Goal: Information Seeking & Learning: Learn about a topic

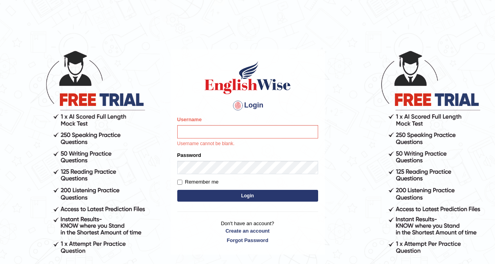
click at [211, 132] on input "Username" at bounding box center [247, 131] width 141 height 13
type input "khorshedAlam"
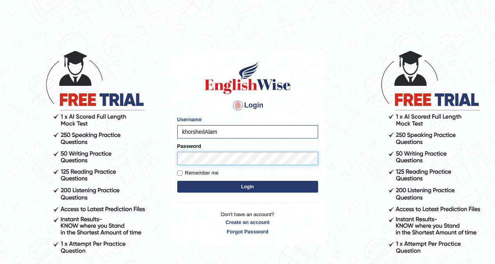
click at [177, 181] on button "Login" at bounding box center [247, 187] width 141 height 12
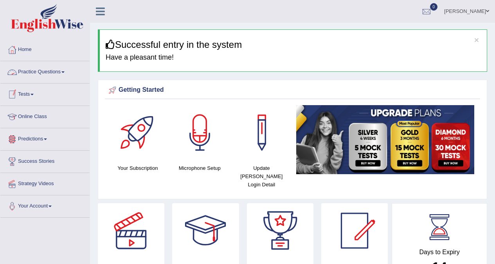
click at [47, 72] on link "Practice Questions" at bounding box center [44, 71] width 89 height 20
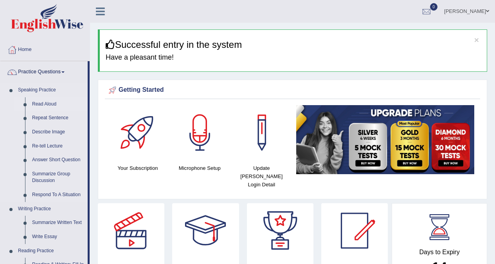
click at [45, 103] on link "Read Aloud" at bounding box center [58, 104] width 59 height 14
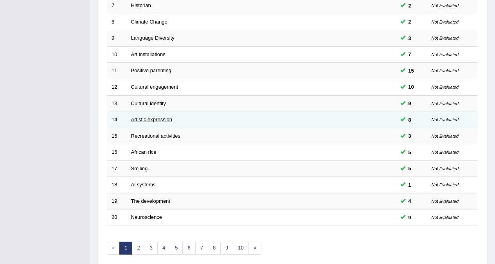
scroll to position [255, 0]
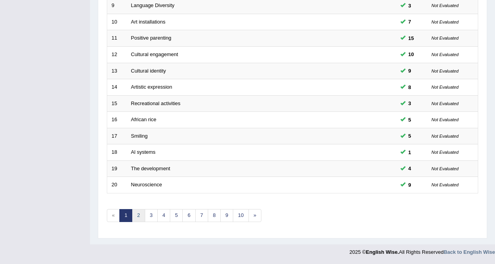
click at [140, 214] on link "2" at bounding box center [138, 215] width 13 height 13
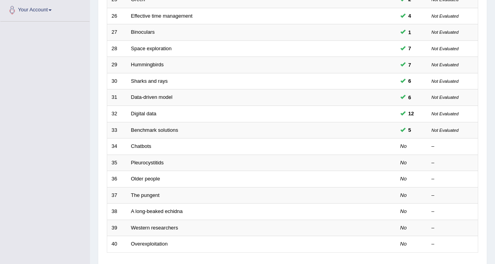
scroll to position [255, 0]
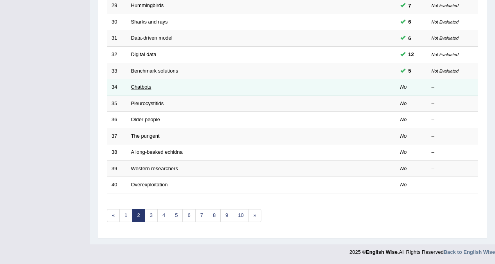
click at [141, 89] on link "Chatbots" at bounding box center [141, 87] width 20 height 6
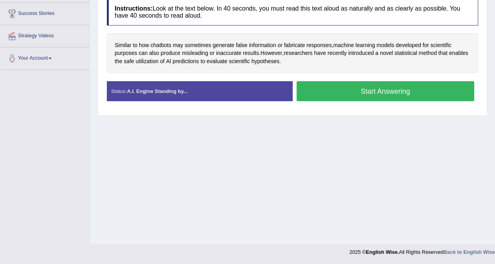
click at [355, 94] on button "Start Answering" at bounding box center [386, 91] width 178 height 20
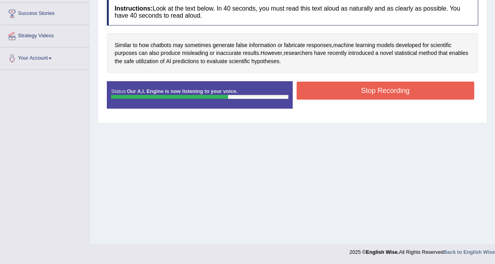
click at [376, 95] on button "Stop Recording" at bounding box center [386, 90] width 178 height 18
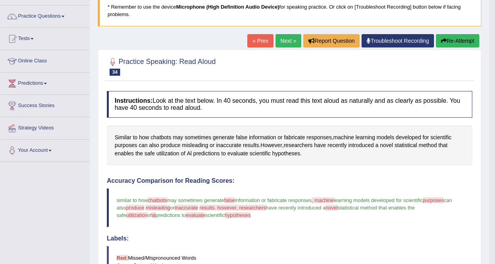
scroll to position [44, 0]
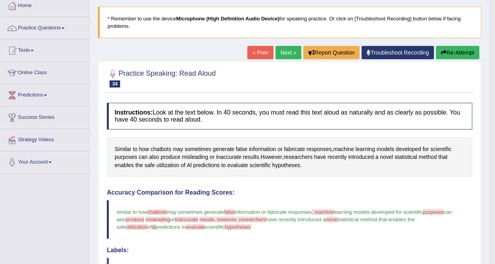
click at [443, 53] on icon "button" at bounding box center [443, 52] width 5 height 5
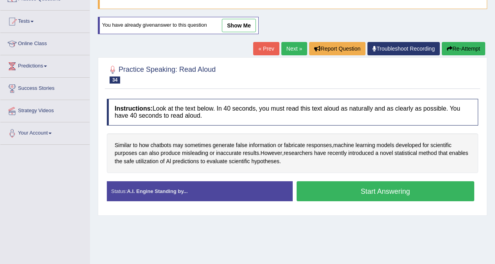
scroll to position [148, 0]
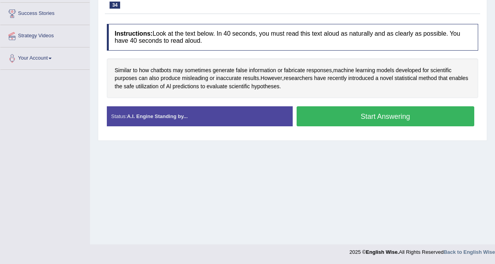
click at [375, 114] on button "Start Answering" at bounding box center [386, 116] width 178 height 20
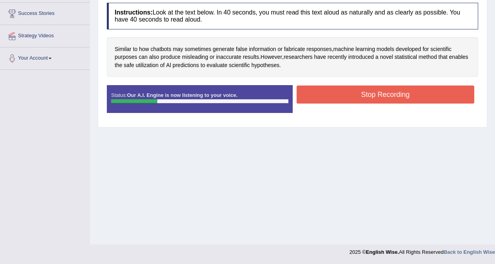
click at [362, 97] on button "Stop Recording" at bounding box center [386, 94] width 178 height 18
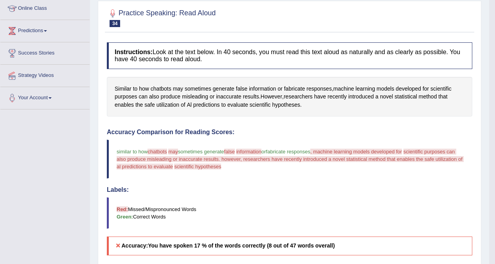
scroll to position [0, 0]
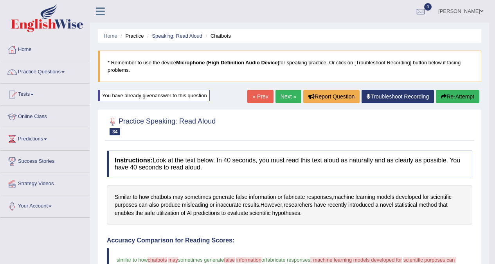
click at [447, 94] on button "Re-Attempt" at bounding box center [457, 96] width 43 height 13
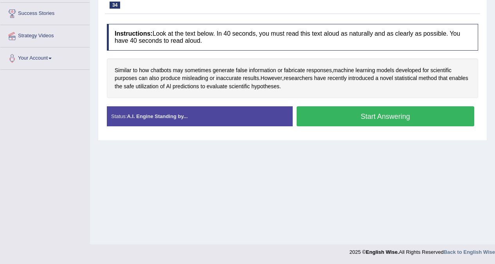
click at [348, 119] on button "Start Answering" at bounding box center [386, 116] width 178 height 20
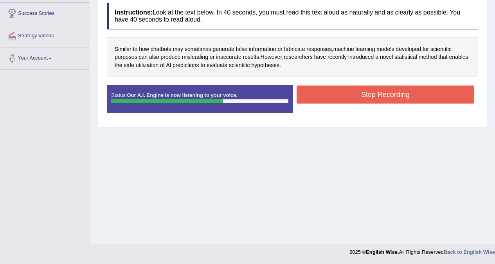
click at [369, 96] on button "Stop Recording" at bounding box center [386, 94] width 178 height 18
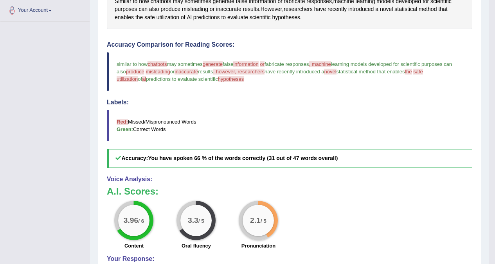
scroll to position [48, 0]
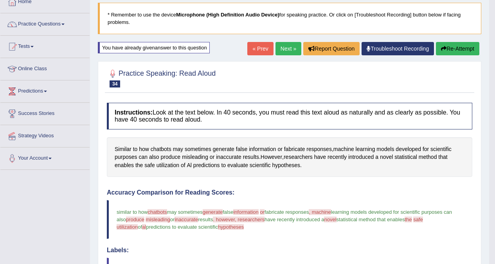
click at [457, 49] on button "Re-Attempt" at bounding box center [457, 48] width 43 height 13
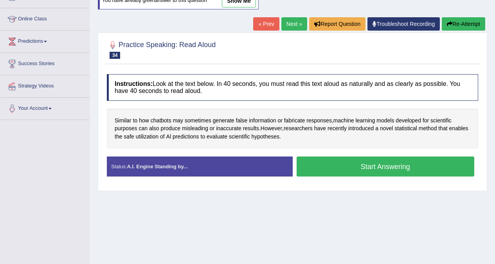
scroll to position [148, 0]
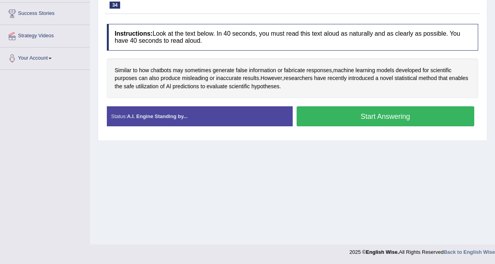
click at [346, 121] on button "Start Answering" at bounding box center [386, 116] width 178 height 20
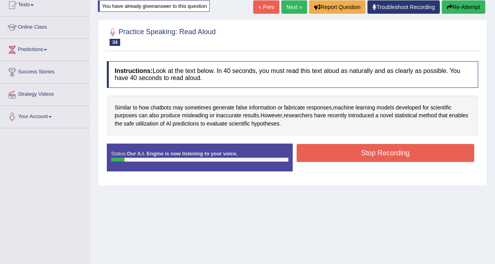
scroll to position [0, 0]
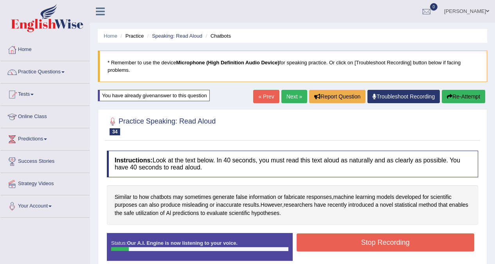
click at [455, 97] on button "Re-Attempt" at bounding box center [463, 96] width 43 height 13
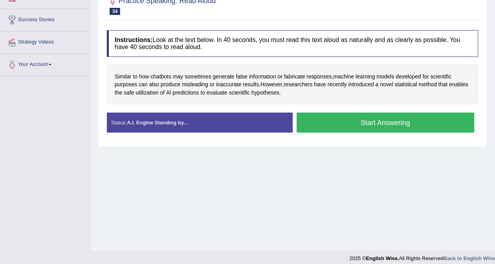
scroll to position [148, 0]
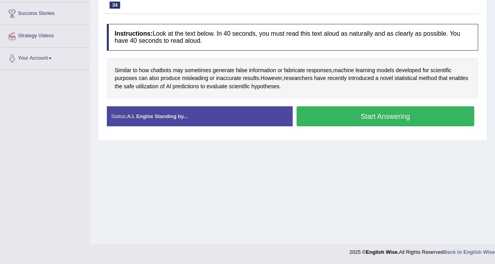
click at [376, 118] on button "Start Answering" at bounding box center [386, 116] width 178 height 20
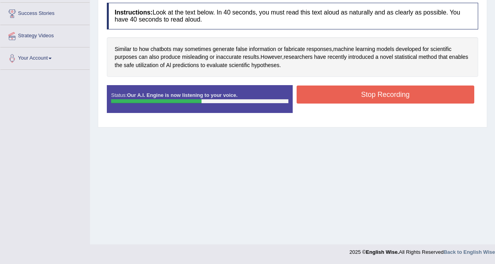
click at [371, 93] on button "Stop Recording" at bounding box center [386, 94] width 178 height 18
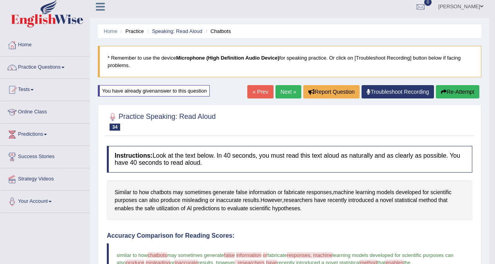
scroll to position [0, 0]
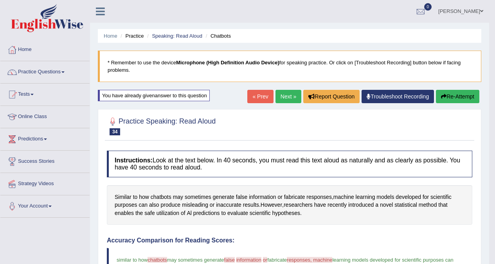
click at [450, 95] on button "Re-Attempt" at bounding box center [457, 96] width 43 height 13
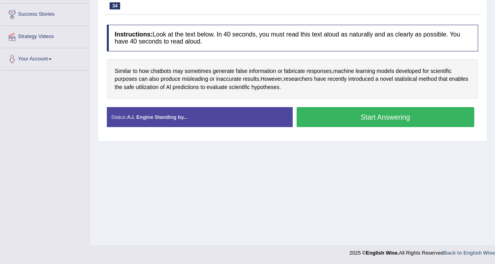
scroll to position [148, 0]
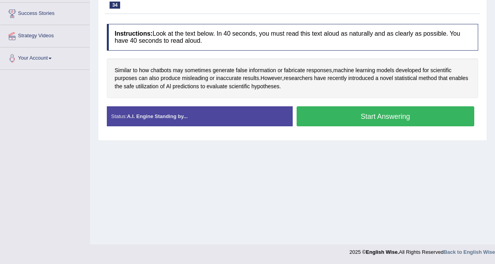
click at [354, 120] on button "Start Answering" at bounding box center [386, 116] width 178 height 20
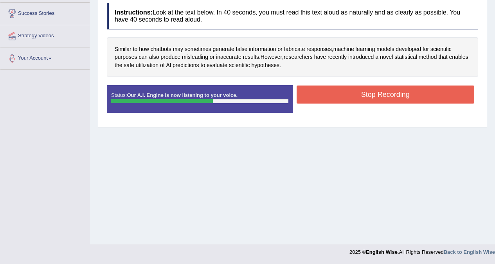
click at [348, 92] on button "Stop Recording" at bounding box center [386, 94] width 178 height 18
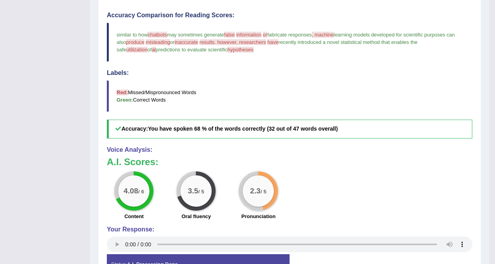
scroll to position [87, 0]
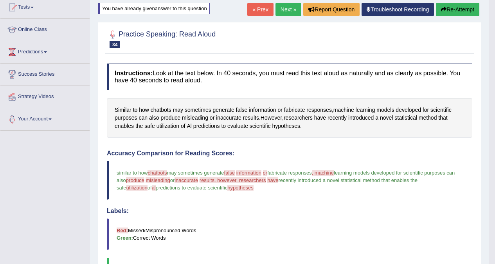
click at [450, 12] on button "Re-Attempt" at bounding box center [457, 9] width 43 height 13
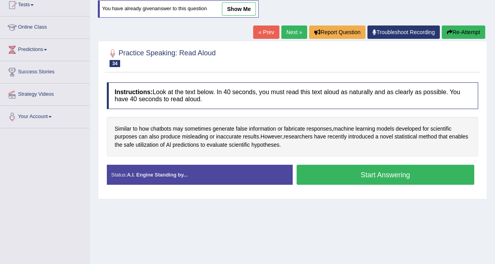
scroll to position [89, 0]
click at [381, 175] on button "Start Answering" at bounding box center [386, 175] width 178 height 20
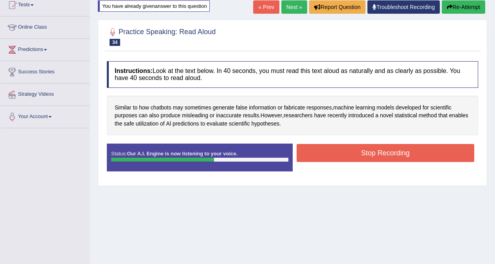
click at [366, 147] on button "Stop Recording" at bounding box center [386, 153] width 178 height 18
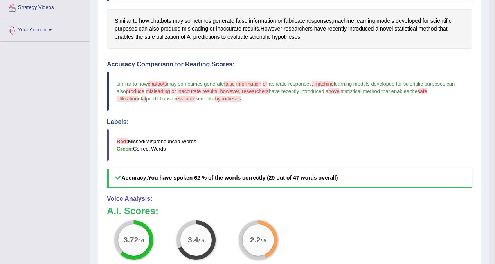
scroll to position [50, 0]
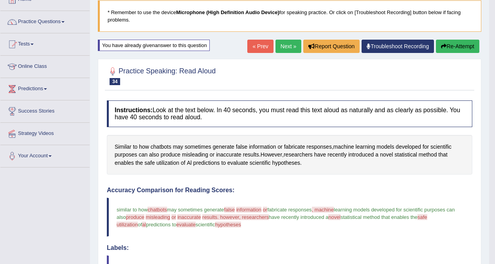
click at [462, 47] on button "Re-Attempt" at bounding box center [457, 46] width 43 height 13
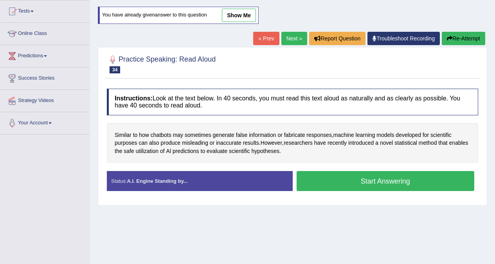
scroll to position [129, 0]
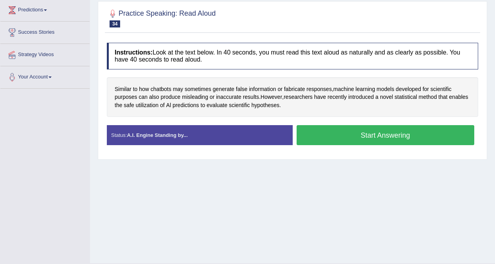
click at [364, 138] on button "Start Answering" at bounding box center [386, 135] width 178 height 20
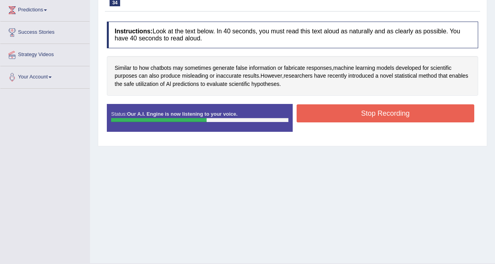
click at [381, 116] on button "Stop Recording" at bounding box center [386, 113] width 178 height 18
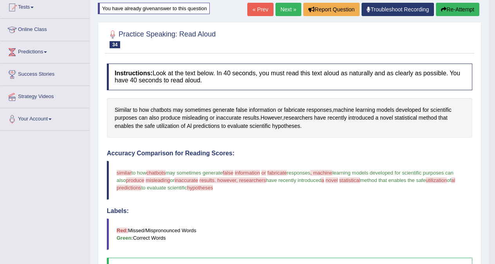
scroll to position [48, 0]
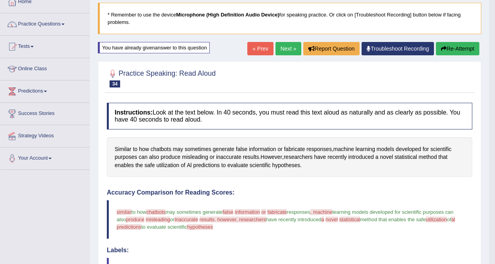
click at [456, 50] on button "Re-Attempt" at bounding box center [457, 48] width 43 height 13
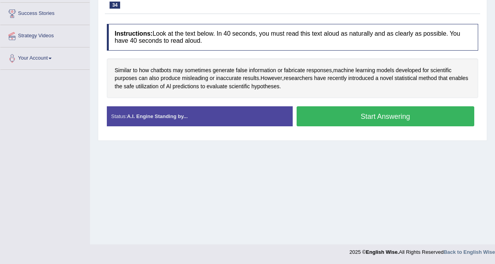
click at [392, 117] on button "Start Answering" at bounding box center [386, 116] width 178 height 20
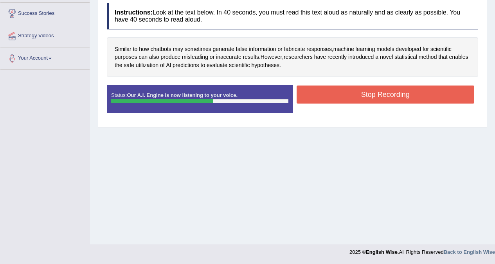
click at [371, 98] on button "Stop Recording" at bounding box center [386, 94] width 178 height 18
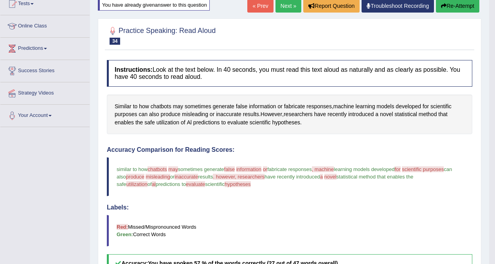
scroll to position [87, 0]
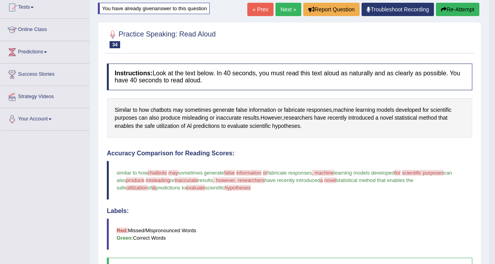
click at [452, 8] on button "Re-Attempt" at bounding box center [457, 9] width 43 height 13
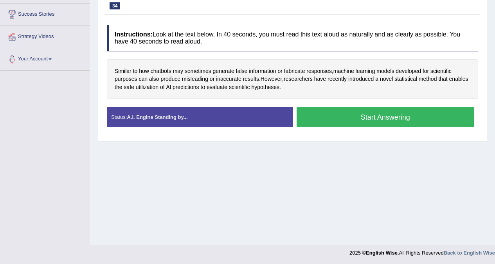
scroll to position [148, 0]
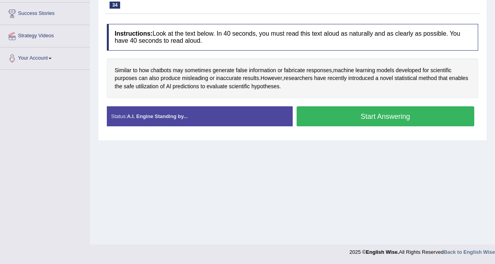
click at [355, 117] on button "Start Answering" at bounding box center [386, 116] width 178 height 20
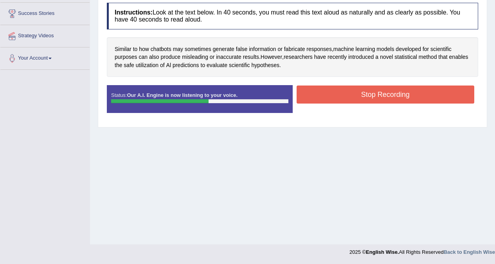
click at [377, 97] on button "Stop Recording" at bounding box center [386, 94] width 178 height 18
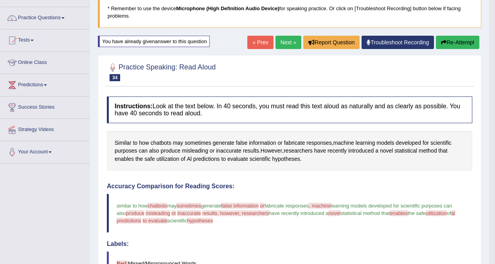
scroll to position [48, 0]
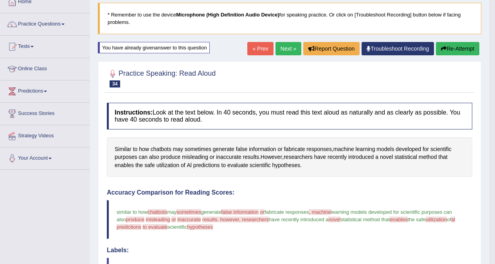
click at [446, 52] on button "Re-Attempt" at bounding box center [457, 48] width 43 height 13
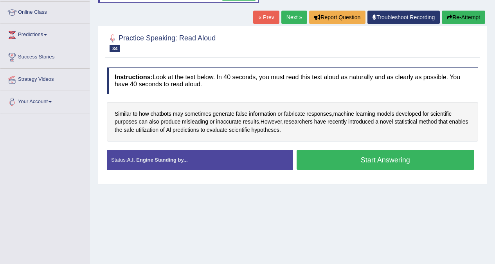
scroll to position [148, 0]
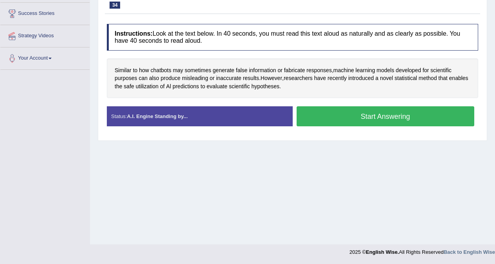
click at [382, 115] on button "Start Answering" at bounding box center [386, 116] width 178 height 20
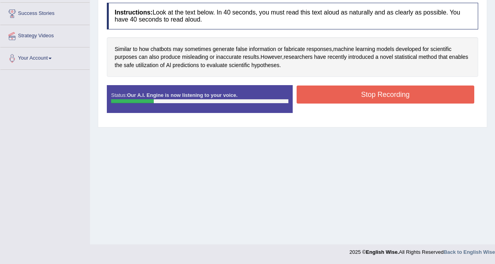
click at [380, 96] on button "Stop Recording" at bounding box center [386, 94] width 178 height 18
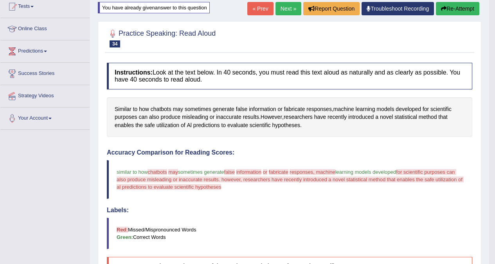
scroll to position [87, 0]
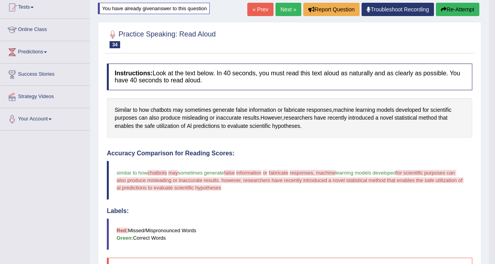
click at [451, 10] on button "Re-Attempt" at bounding box center [457, 9] width 43 height 13
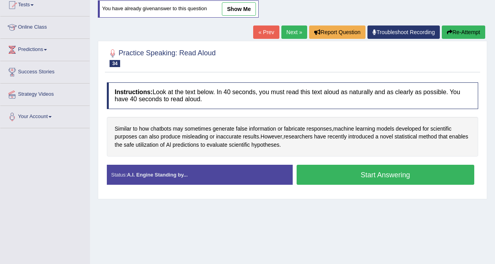
click at [344, 175] on button "Start Answering" at bounding box center [386, 175] width 178 height 20
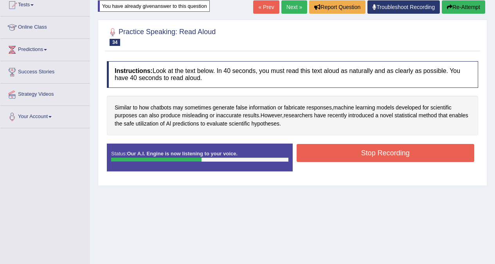
click at [347, 152] on button "Stop Recording" at bounding box center [386, 153] width 178 height 18
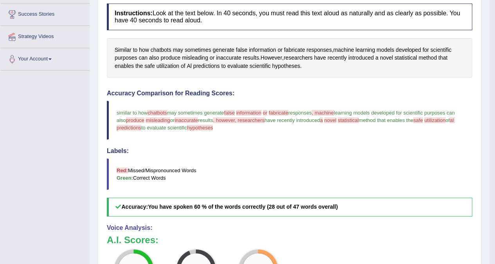
scroll to position [128, 0]
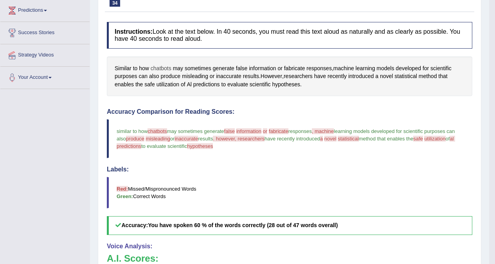
click at [161, 70] on span "chatbots" at bounding box center [161, 68] width 21 height 8
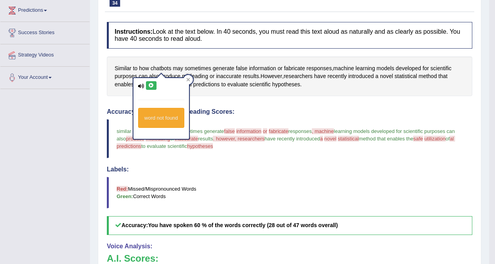
click at [150, 86] on icon at bounding box center [151, 85] width 6 height 5
click at [153, 85] on icon at bounding box center [151, 85] width 6 height 5
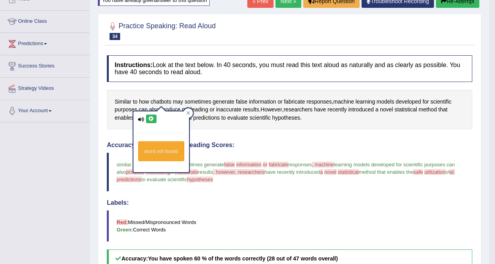
scroll to position [50, 0]
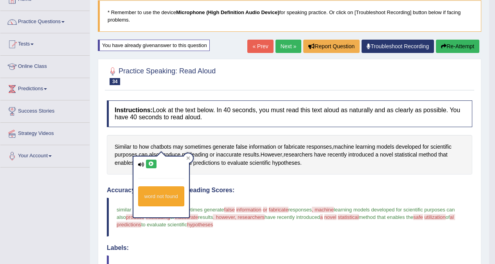
click at [447, 47] on button "Re-Attempt" at bounding box center [457, 46] width 43 height 13
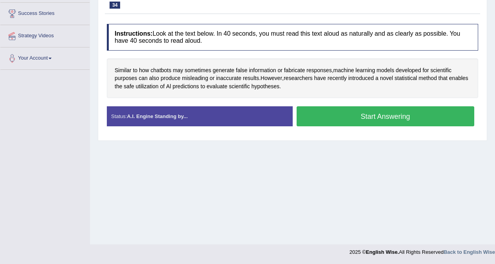
click at [346, 114] on button "Start Answering" at bounding box center [386, 116] width 178 height 20
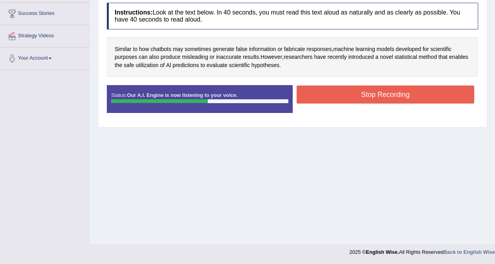
click at [360, 100] on button "Stop Recording" at bounding box center [386, 94] width 178 height 18
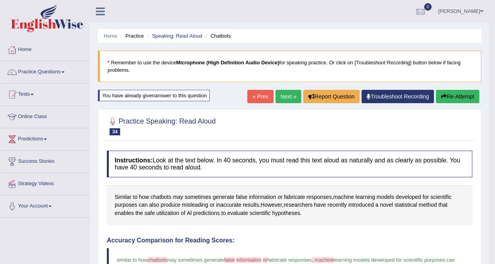
click at [445, 98] on button "Re-Attempt" at bounding box center [457, 96] width 43 height 13
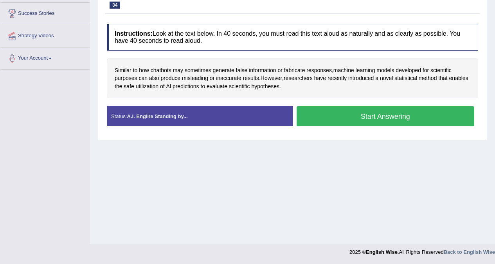
click at [359, 120] on button "Start Answering" at bounding box center [386, 116] width 178 height 20
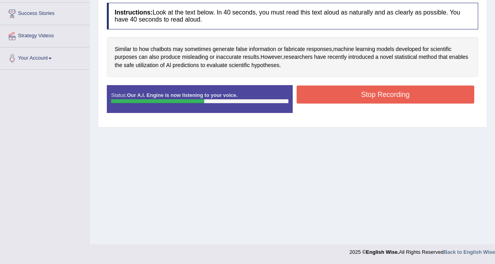
click at [358, 97] on button "Stop Recording" at bounding box center [386, 94] width 178 height 18
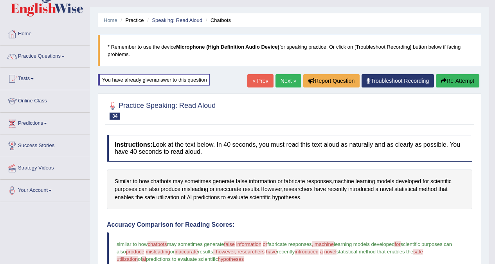
scroll to position [9, 0]
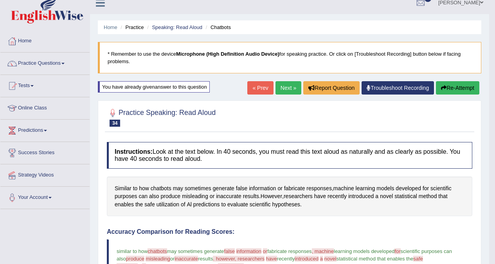
click at [451, 88] on button "Re-Attempt" at bounding box center [457, 87] width 43 height 13
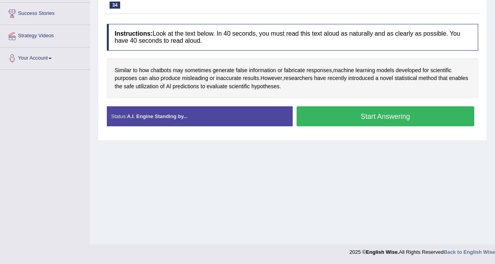
scroll to position [148, 0]
click at [378, 114] on button "Start Answering" at bounding box center [386, 116] width 178 height 20
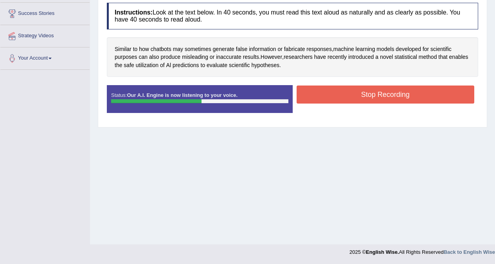
click at [348, 99] on button "Stop Recording" at bounding box center [386, 94] width 178 height 18
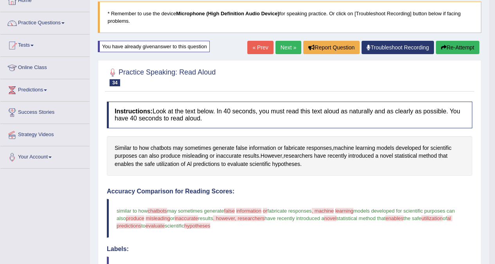
scroll to position [0, 0]
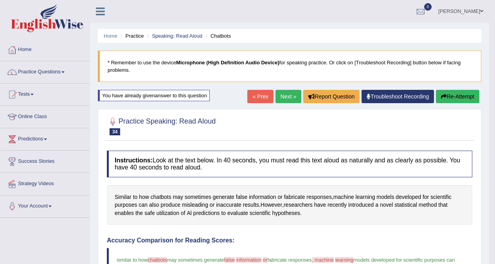
click at [448, 96] on button "Re-Attempt" at bounding box center [457, 96] width 43 height 13
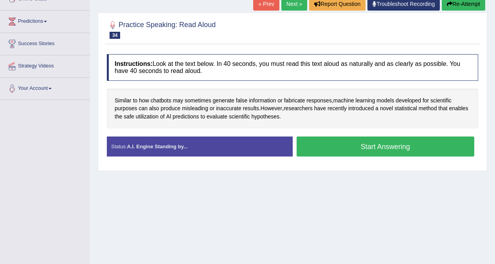
click at [372, 150] on button "Start Answering" at bounding box center [386, 146] width 178 height 20
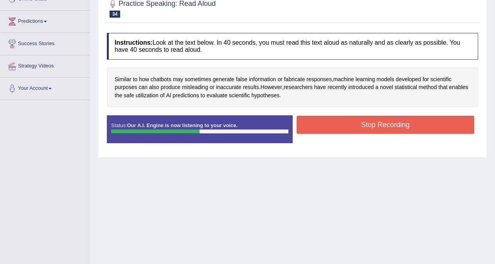
click at [362, 128] on button "Stop Recording" at bounding box center [386, 125] width 178 height 18
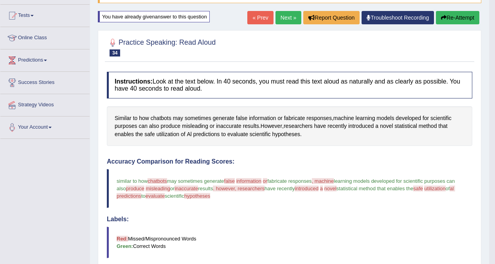
scroll to position [78, 0]
click at [461, 17] on button "Re-Attempt" at bounding box center [457, 17] width 43 height 13
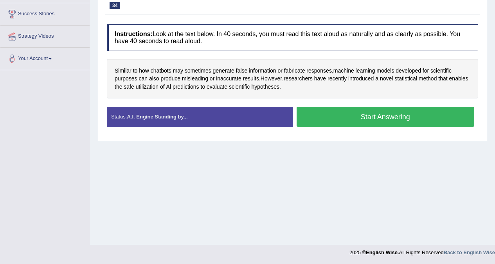
scroll to position [148, 0]
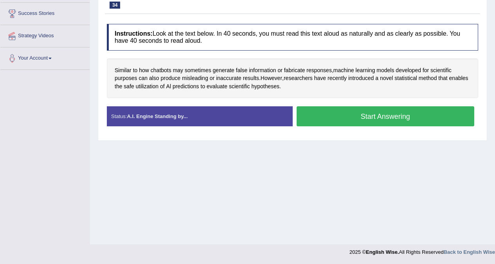
click at [381, 117] on button "Start Answering" at bounding box center [386, 116] width 178 height 20
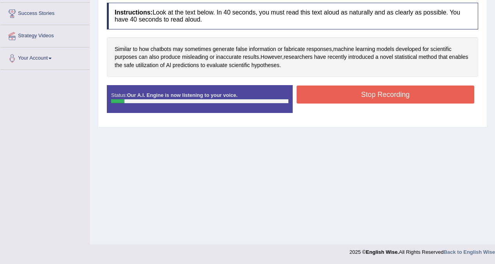
click at [373, 95] on button "Stop Recording" at bounding box center [386, 94] width 178 height 18
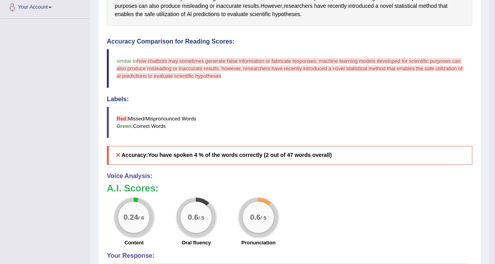
scroll to position [48, 0]
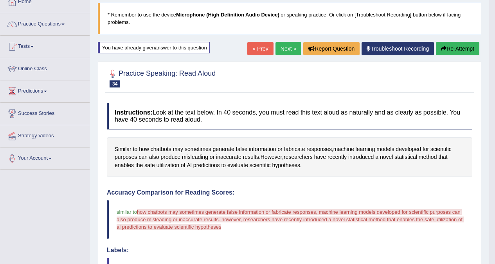
click at [446, 47] on button "Re-Attempt" at bounding box center [457, 48] width 43 height 13
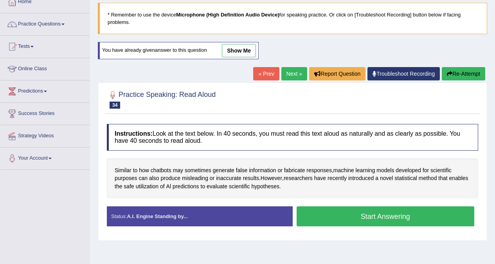
click at [349, 216] on button "Start Answering" at bounding box center [386, 216] width 178 height 20
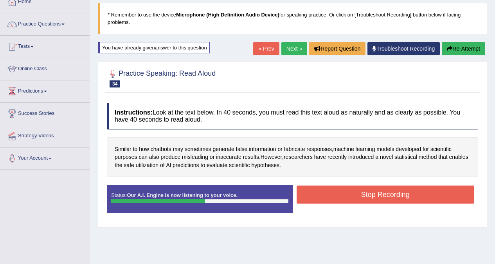
click at [337, 195] on button "Stop Recording" at bounding box center [386, 194] width 178 height 18
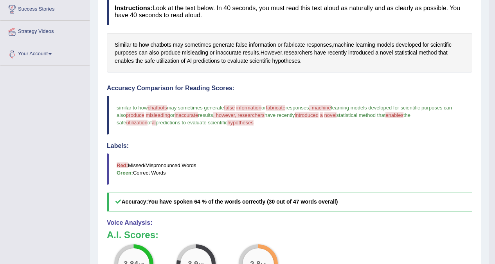
scroll to position [48, 0]
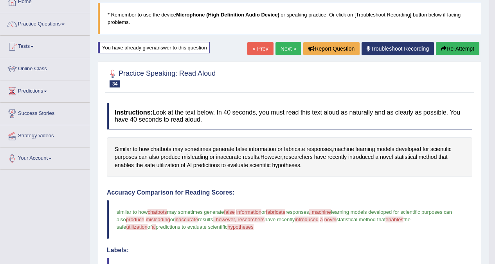
click at [449, 52] on button "Re-Attempt" at bounding box center [457, 48] width 43 height 13
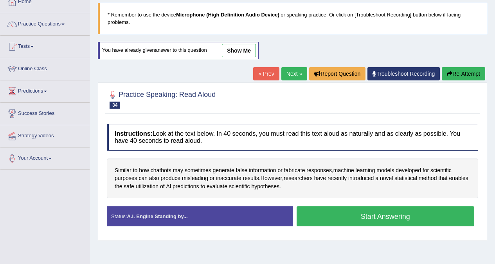
click at [354, 219] on button "Start Answering" at bounding box center [386, 216] width 178 height 20
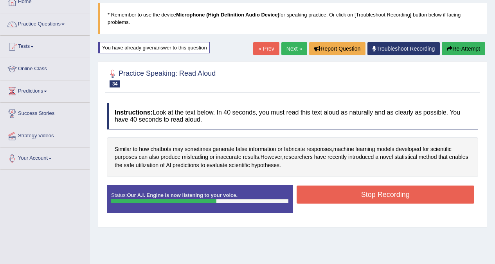
click at [341, 197] on button "Stop Recording" at bounding box center [386, 194] width 178 height 18
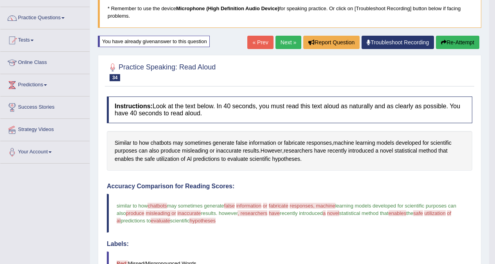
scroll to position [48, 0]
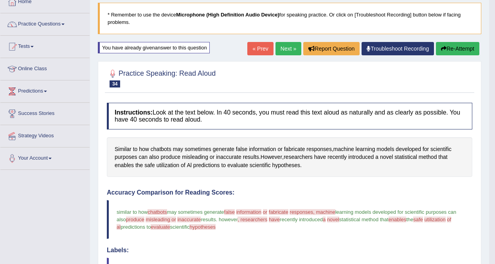
click at [463, 49] on button "Re-Attempt" at bounding box center [457, 48] width 43 height 13
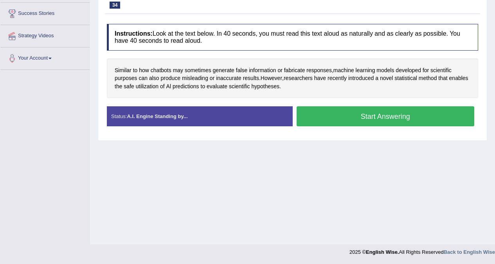
click at [383, 119] on button "Start Answering" at bounding box center [386, 116] width 178 height 20
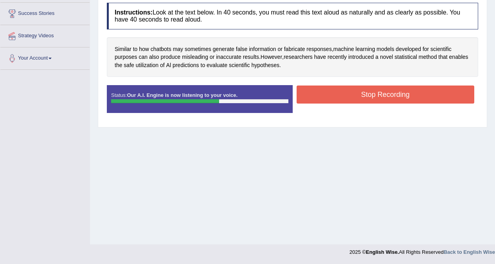
click at [373, 94] on button "Stop Recording" at bounding box center [386, 94] width 178 height 18
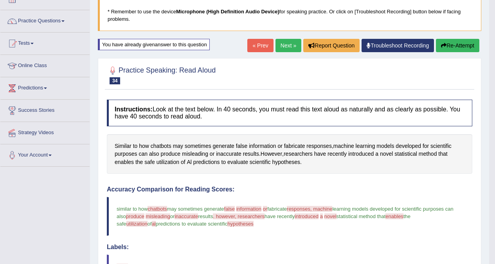
scroll to position [48, 0]
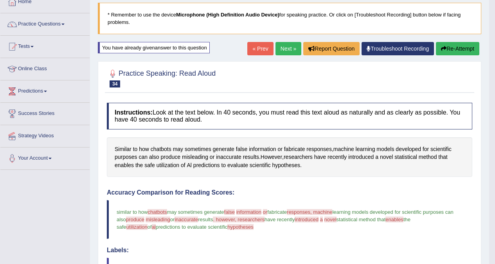
click at [449, 49] on button "Re-Attempt" at bounding box center [457, 48] width 43 height 13
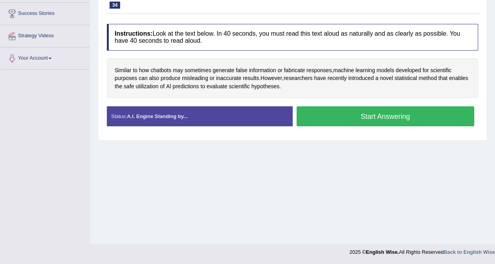
click at [397, 119] on button "Start Answering" at bounding box center [386, 116] width 178 height 20
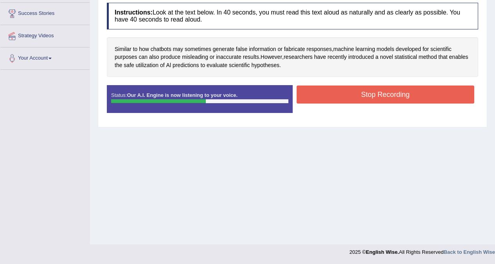
click at [391, 93] on button "Stop Recording" at bounding box center [386, 94] width 178 height 18
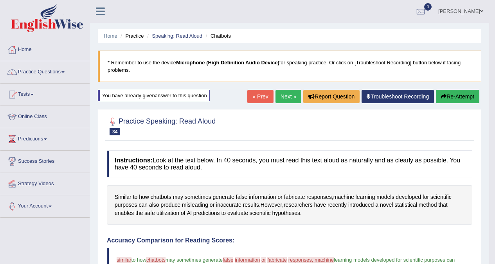
click at [449, 98] on button "Re-Attempt" at bounding box center [457, 96] width 43 height 13
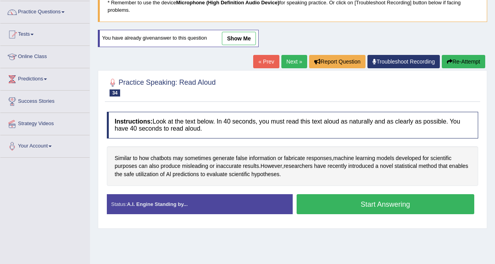
scroll to position [148, 0]
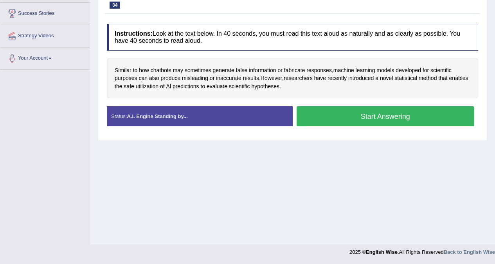
click at [381, 118] on button "Start Answering" at bounding box center [386, 116] width 178 height 20
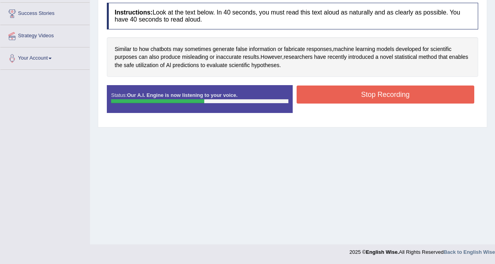
click at [381, 100] on button "Stop Recording" at bounding box center [386, 94] width 178 height 18
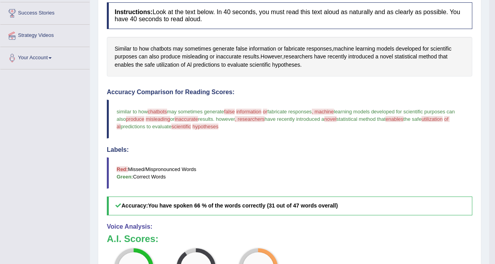
scroll to position [126, 0]
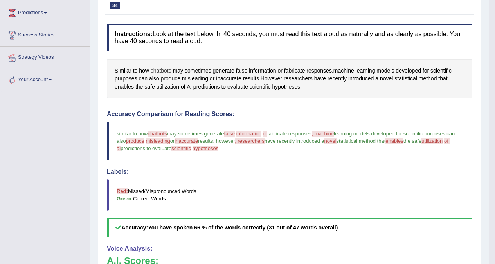
click at [163, 69] on span "chatbots" at bounding box center [161, 71] width 21 height 8
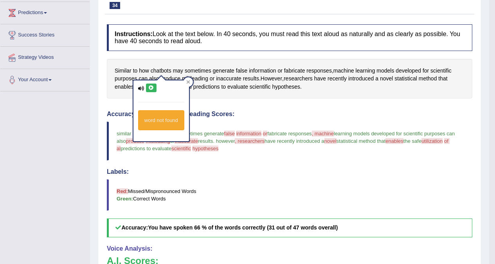
click at [150, 88] on icon at bounding box center [151, 87] width 6 height 5
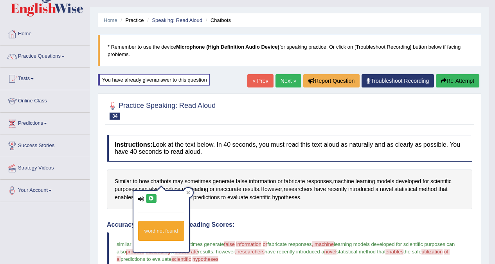
scroll to position [9, 0]
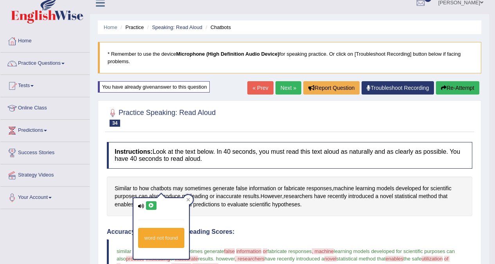
click at [447, 89] on button "Re-Attempt" at bounding box center [457, 87] width 43 height 13
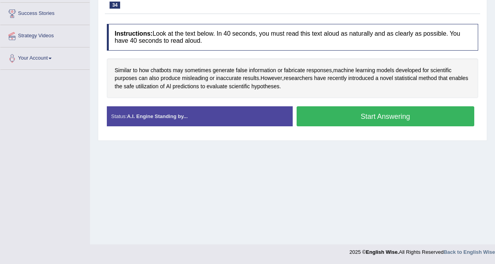
click at [412, 116] on button "Start Answering" at bounding box center [386, 116] width 178 height 20
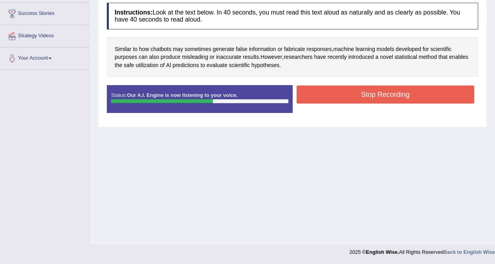
click at [397, 95] on button "Stop Recording" at bounding box center [386, 94] width 178 height 18
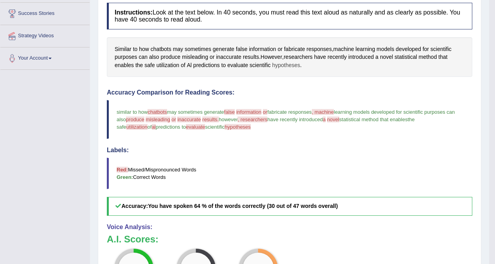
click at [287, 65] on span "hypotheses" at bounding box center [286, 65] width 28 height 8
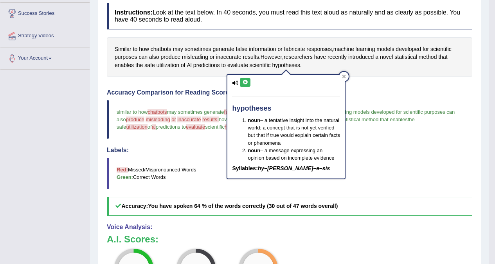
click at [244, 81] on icon at bounding box center [245, 82] width 6 height 5
click at [249, 83] on button at bounding box center [245, 82] width 11 height 9
click at [383, 83] on div "Instructions: Look at the text below. In 40 seconds, you must read this text al…" at bounding box center [290, 184] width 370 height 370
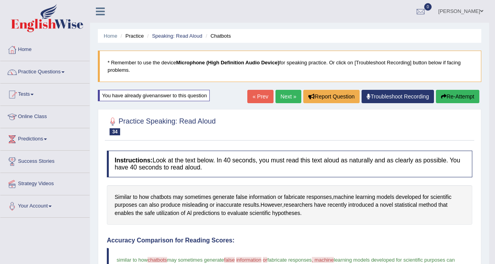
click at [447, 94] on button "Re-Attempt" at bounding box center [457, 96] width 43 height 13
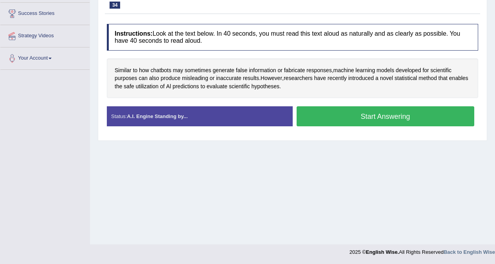
click at [403, 117] on button "Start Answering" at bounding box center [386, 116] width 178 height 20
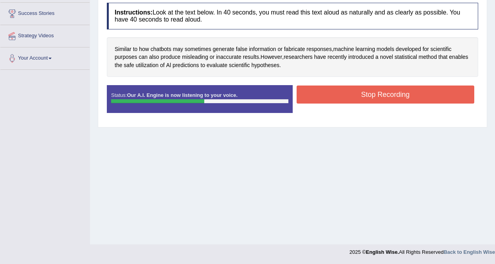
click at [372, 95] on button "Stop Recording" at bounding box center [386, 94] width 178 height 18
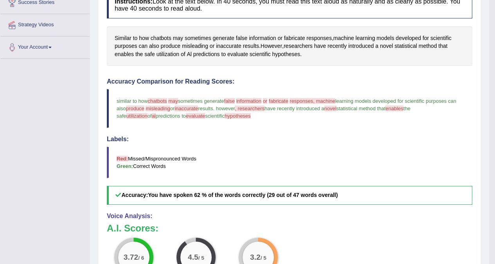
scroll to position [48, 0]
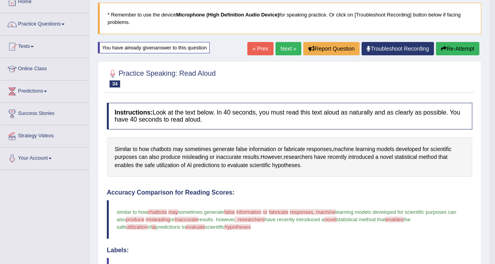
click at [283, 49] on link "Next »" at bounding box center [289, 48] width 26 height 13
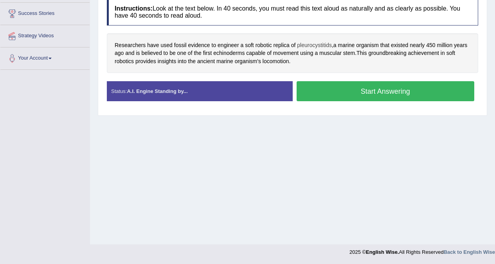
click at [318, 45] on span "pleurocystitids" at bounding box center [314, 45] width 35 height 8
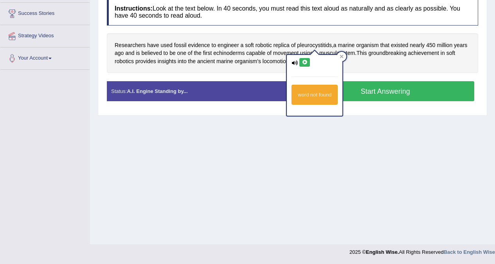
click at [304, 65] on icon at bounding box center [305, 62] width 6 height 5
click at [306, 61] on icon at bounding box center [305, 62] width 6 height 5
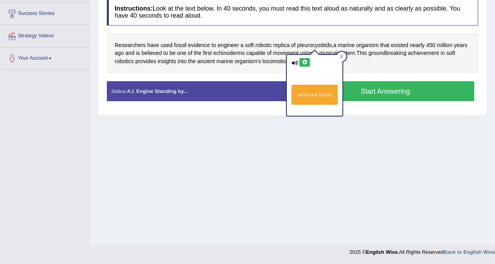
click at [306, 61] on icon at bounding box center [305, 62] width 6 height 5
click at [234, 54] on span "echinoderms" at bounding box center [228, 53] width 31 height 8
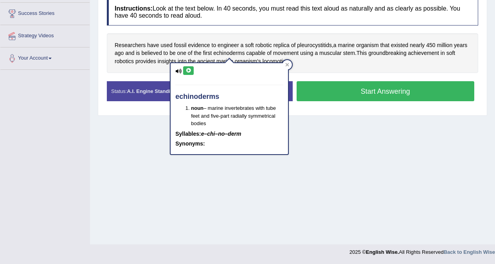
click at [188, 70] on icon at bounding box center [189, 70] width 6 height 5
click at [468, 57] on div "Researchers have used fossil evidence to engineer a soft robotic replica of ple…" at bounding box center [293, 53] width 372 height 40
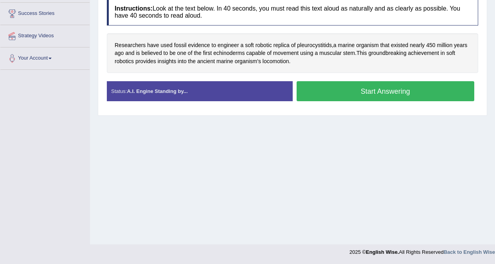
click at [351, 93] on button "Start Answering" at bounding box center [386, 91] width 178 height 20
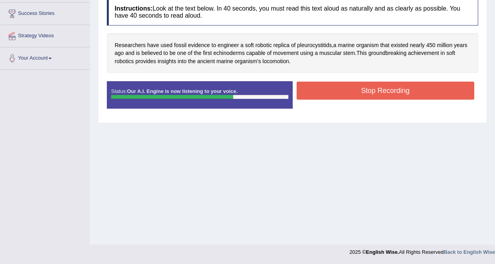
click at [341, 91] on button "Stop Recording" at bounding box center [386, 90] width 178 height 18
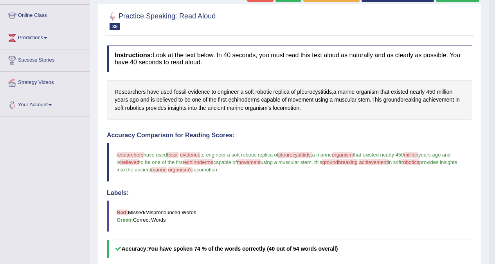
scroll to position [69, 0]
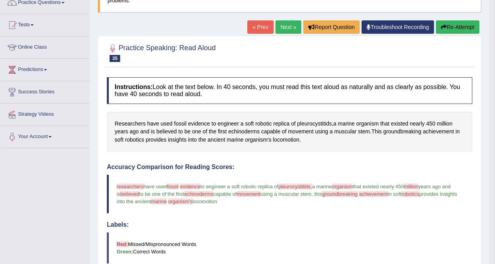
click at [449, 29] on button "Re-Attempt" at bounding box center [457, 26] width 43 height 13
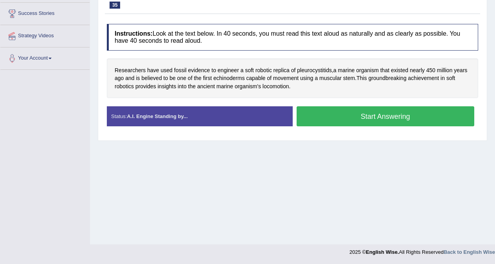
click at [382, 115] on button "Start Answering" at bounding box center [386, 116] width 178 height 20
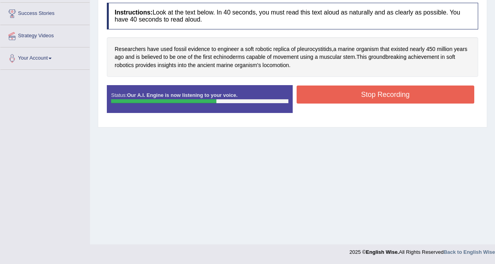
click at [397, 99] on button "Stop Recording" at bounding box center [386, 94] width 178 height 18
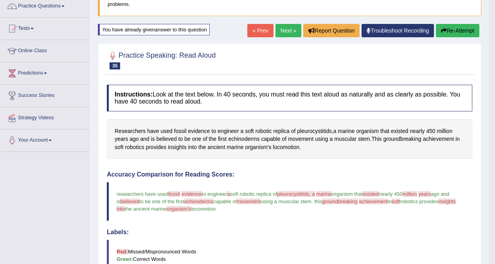
scroll to position [69, 0]
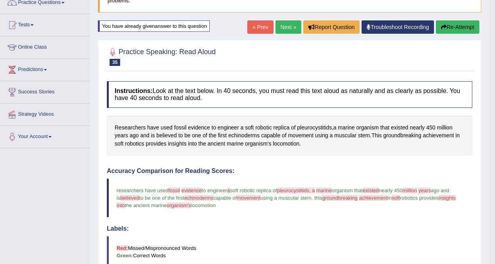
click at [457, 27] on button "Re-Attempt" at bounding box center [457, 26] width 43 height 13
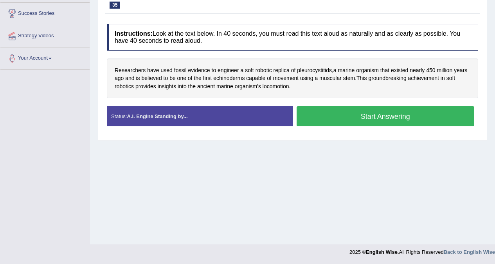
click at [375, 115] on button "Start Answering" at bounding box center [386, 116] width 178 height 20
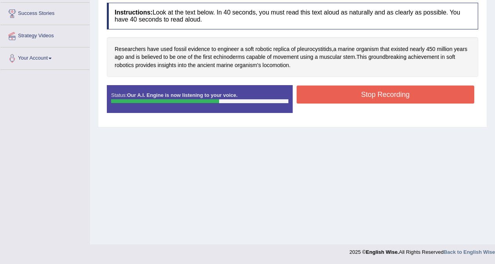
click at [379, 97] on button "Stop Recording" at bounding box center [386, 94] width 178 height 18
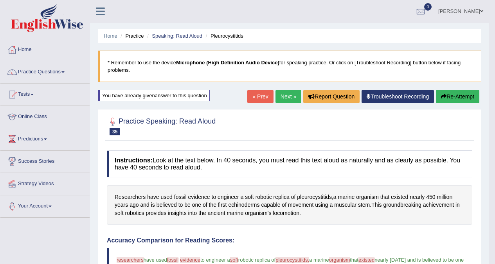
click at [460, 98] on button "Re-Attempt" at bounding box center [457, 96] width 43 height 13
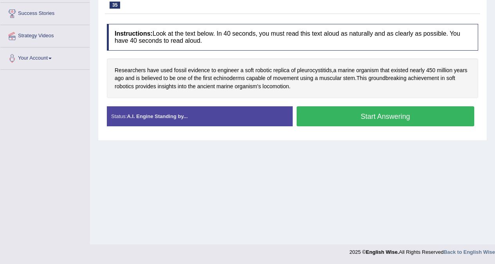
click at [366, 117] on button "Start Answering" at bounding box center [386, 116] width 178 height 20
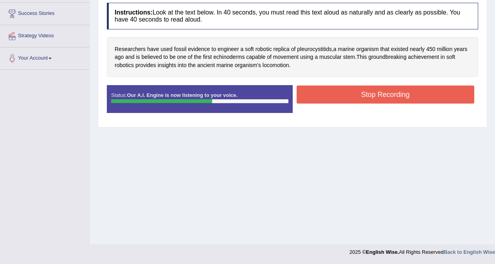
click at [401, 98] on button "Stop Recording" at bounding box center [386, 94] width 178 height 18
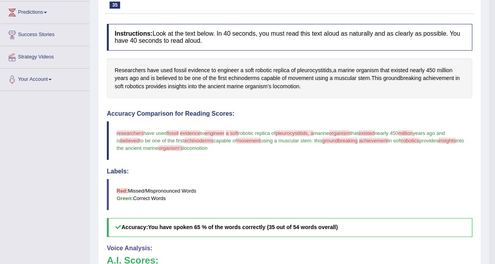
scroll to position [126, 0]
click at [136, 69] on span "Researchers" at bounding box center [130, 71] width 31 height 8
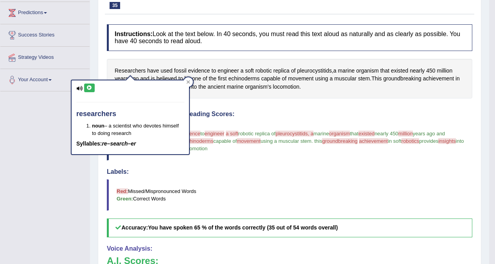
click at [90, 87] on icon at bounding box center [90, 87] width 6 height 5
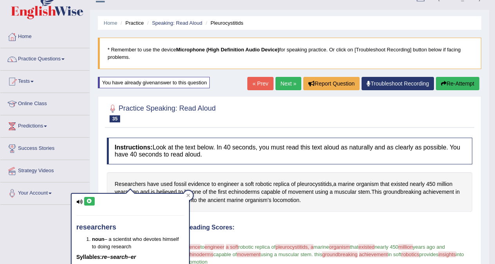
scroll to position [9, 0]
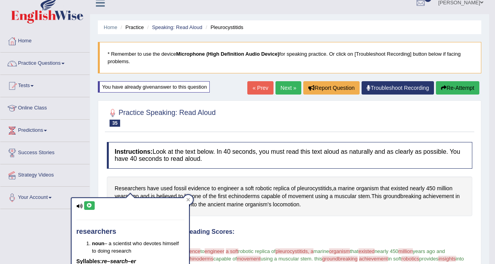
click at [448, 86] on button "Re-Attempt" at bounding box center [457, 87] width 43 height 13
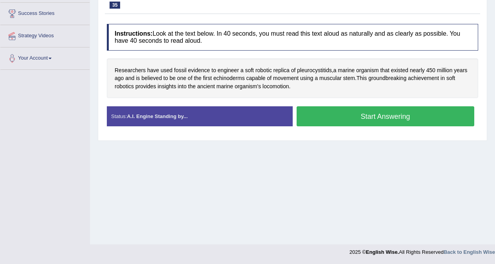
click at [410, 114] on button "Start Answering" at bounding box center [386, 116] width 178 height 20
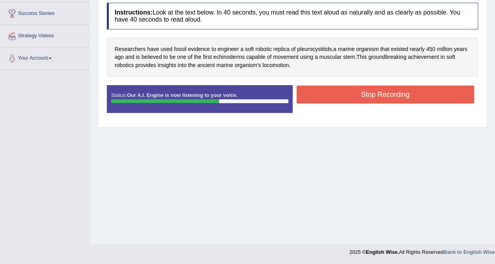
click at [398, 93] on button "Stop Recording" at bounding box center [386, 94] width 178 height 18
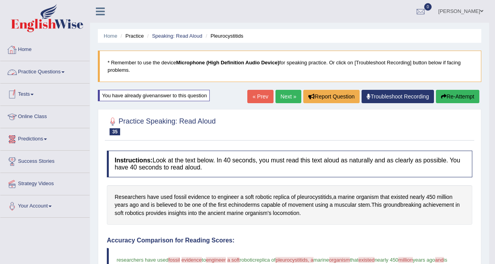
click at [39, 72] on link "Practice Questions" at bounding box center [44, 71] width 89 height 20
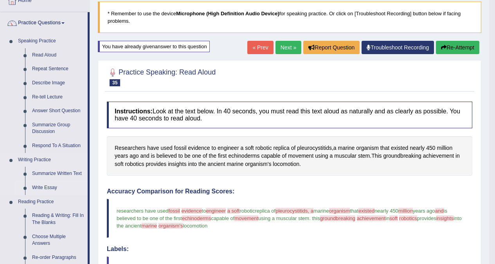
scroll to position [39, 0]
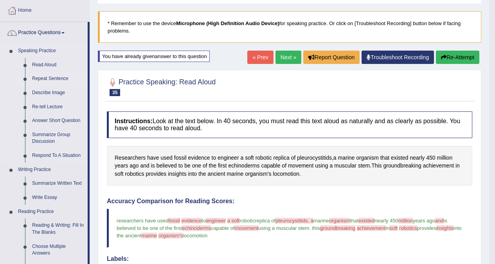
click at [51, 77] on link "Repeat Sentence" at bounding box center [58, 79] width 59 height 14
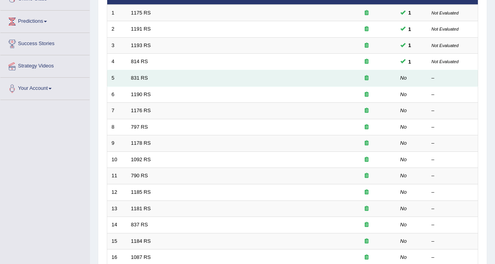
scroll to position [118, 0]
click at [139, 79] on link "831 RS" at bounding box center [139, 78] width 17 height 6
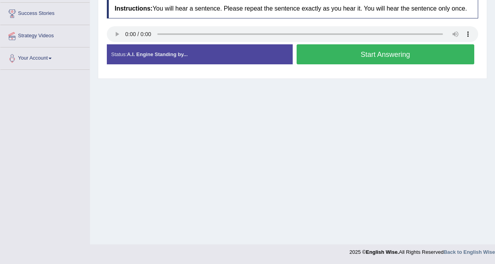
scroll to position [108, 0]
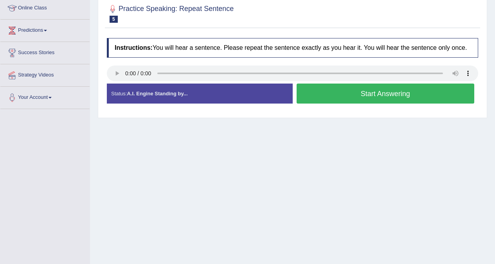
click at [353, 96] on button "Start Answering" at bounding box center [386, 93] width 178 height 20
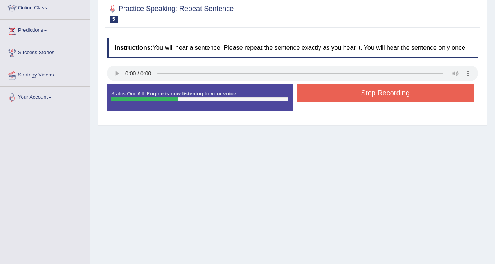
click at [354, 94] on button "Stop Recording" at bounding box center [386, 93] width 178 height 18
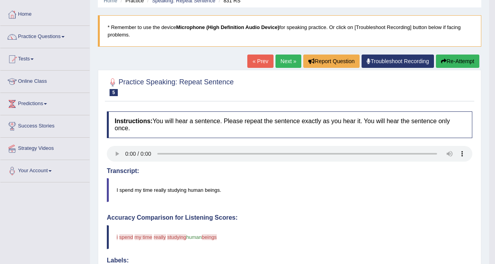
scroll to position [30, 0]
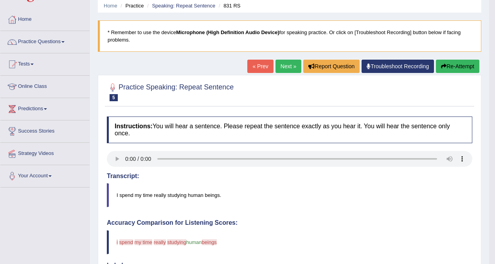
click at [453, 68] on button "Re-Attempt" at bounding box center [457, 66] width 43 height 13
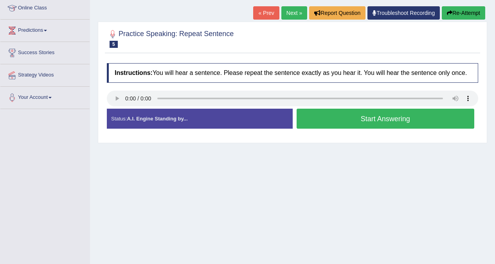
click at [385, 120] on button "Start Answering" at bounding box center [386, 118] width 178 height 20
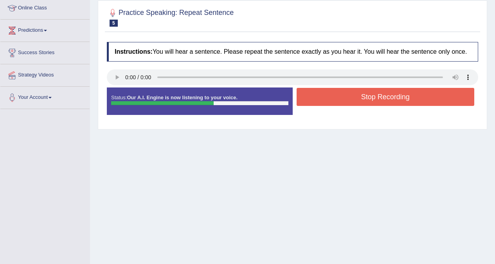
click at [383, 97] on button "Stop Recording" at bounding box center [386, 97] width 178 height 18
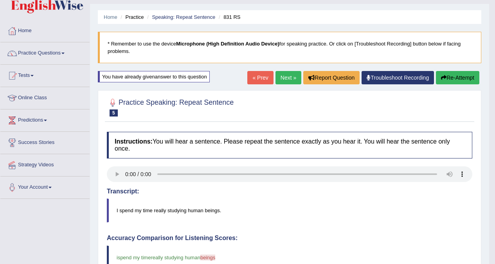
scroll to position [10, 0]
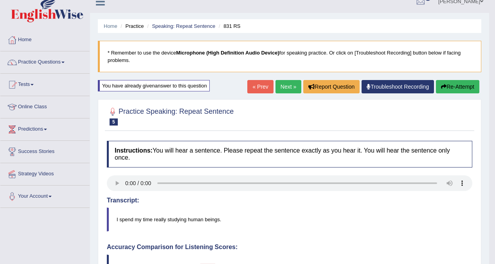
click at [456, 89] on button "Re-Attempt" at bounding box center [457, 86] width 43 height 13
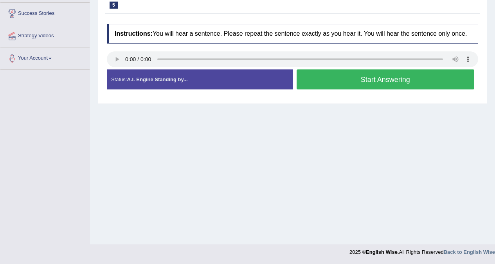
click at [390, 81] on button "Start Answering" at bounding box center [386, 79] width 178 height 20
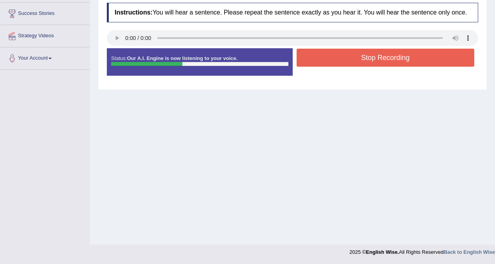
click at [393, 60] on button "Stop Recording" at bounding box center [386, 58] width 178 height 18
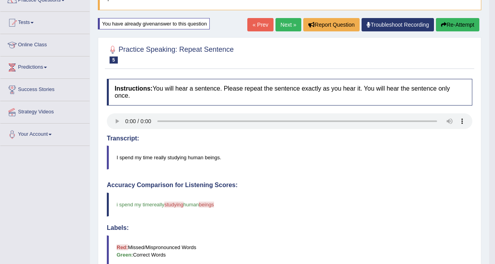
scroll to position [69, 0]
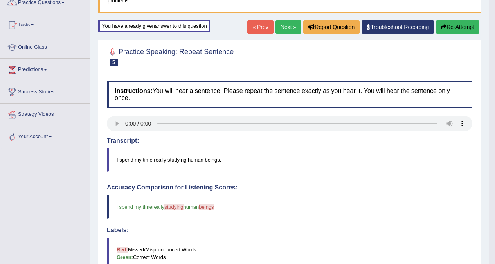
click at [452, 26] on button "Re-Attempt" at bounding box center [457, 26] width 43 height 13
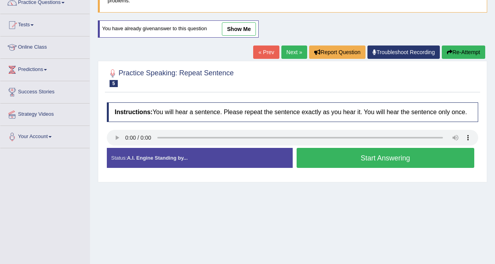
click at [386, 160] on button "Start Answering" at bounding box center [386, 158] width 178 height 20
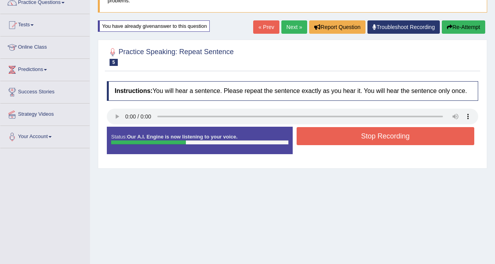
click at [398, 131] on button "Stop Recording" at bounding box center [386, 136] width 178 height 18
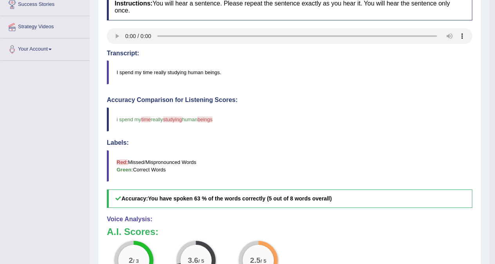
scroll to position [30, 0]
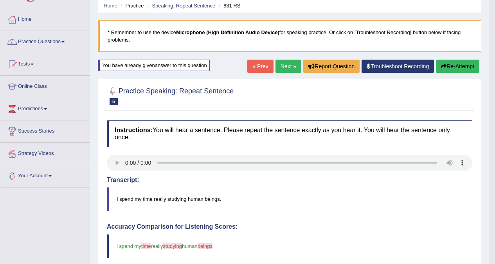
click at [455, 64] on button "Re-Attempt" at bounding box center [457, 66] width 43 height 13
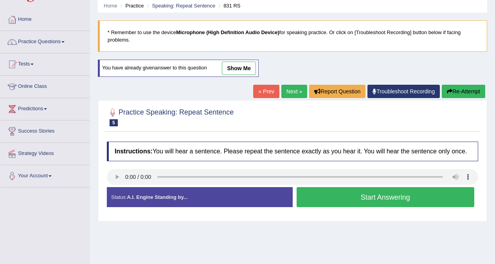
click at [367, 198] on button "Start Answering" at bounding box center [386, 197] width 178 height 20
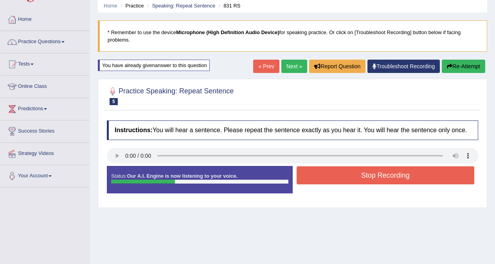
click at [376, 177] on button "Stop Recording" at bounding box center [386, 175] width 178 height 18
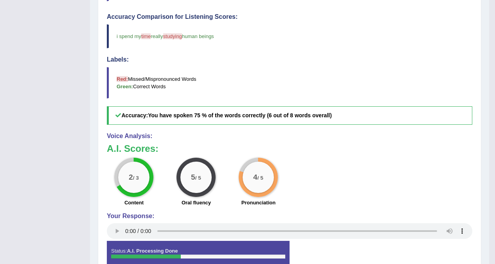
scroll to position [69, 0]
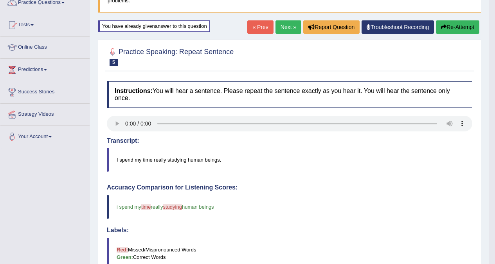
click at [455, 26] on button "Re-Attempt" at bounding box center [457, 26] width 43 height 13
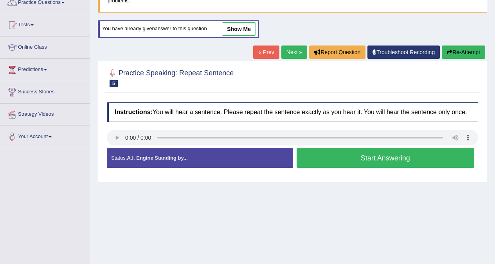
click at [381, 158] on button "Start Answering" at bounding box center [386, 158] width 178 height 20
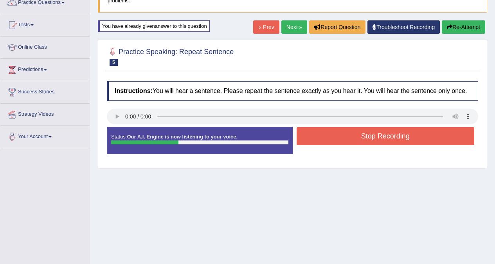
click at [387, 137] on button "Stop Recording" at bounding box center [386, 136] width 178 height 18
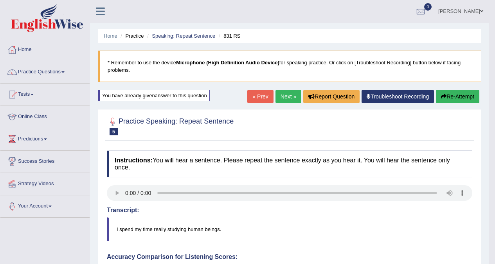
click at [453, 94] on button "Re-Attempt" at bounding box center [457, 96] width 43 height 13
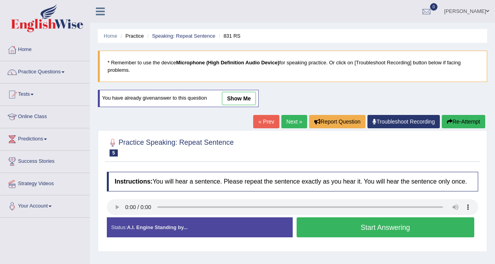
click at [377, 227] on button "Start Answering" at bounding box center [386, 227] width 178 height 20
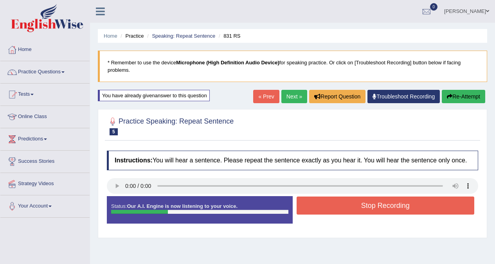
click at [390, 195] on div at bounding box center [293, 187] width 372 height 18
click at [382, 205] on button "Stop Recording" at bounding box center [386, 205] width 178 height 18
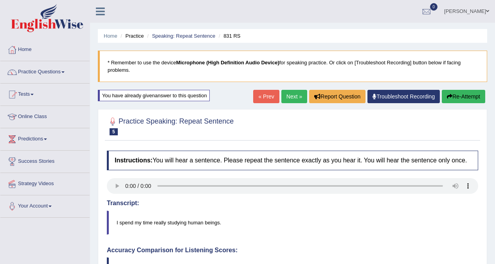
click at [472, 95] on button "Re-Attempt" at bounding box center [463, 96] width 43 height 13
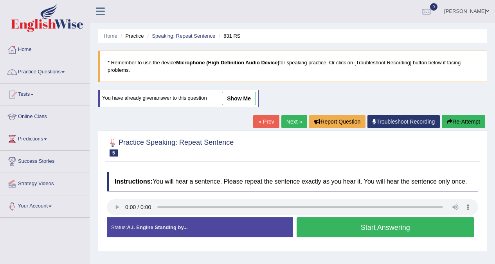
click at [374, 228] on button "Start Answering" at bounding box center [386, 227] width 178 height 20
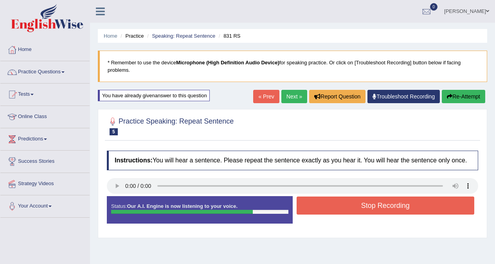
click at [387, 209] on button "Stop Recording" at bounding box center [386, 205] width 178 height 18
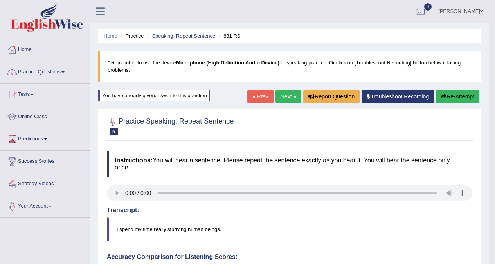
click at [466, 96] on button "Re-Attempt" at bounding box center [457, 96] width 43 height 13
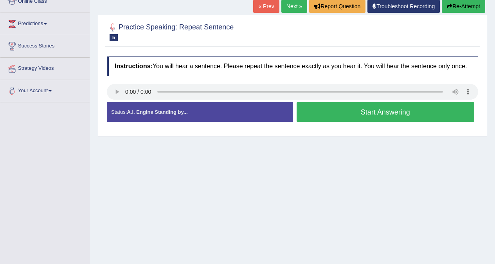
scroll to position [118, 0]
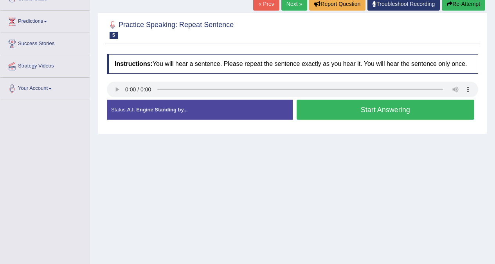
click at [369, 110] on button "Start Answering" at bounding box center [386, 109] width 178 height 20
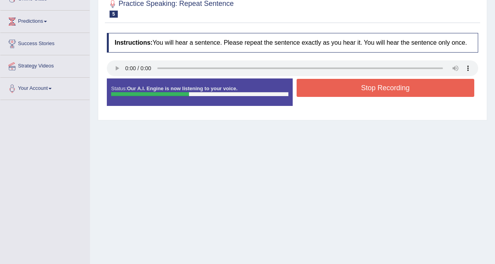
click at [371, 96] on button "Stop Recording" at bounding box center [386, 88] width 178 height 18
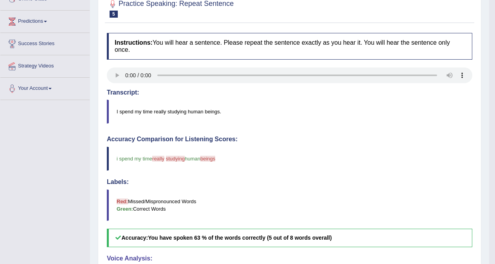
scroll to position [0, 0]
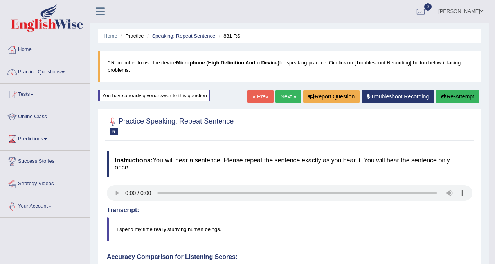
click at [454, 94] on button "Re-Attempt" at bounding box center [457, 96] width 43 height 13
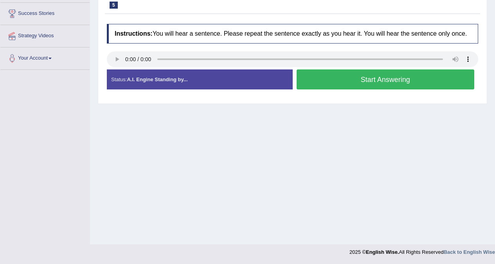
click at [365, 83] on button "Start Answering" at bounding box center [386, 79] width 178 height 20
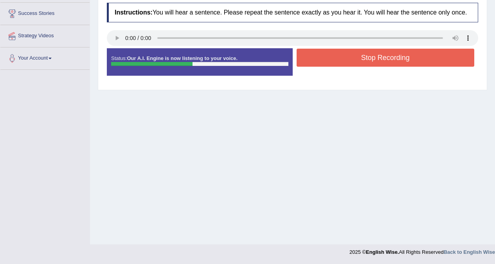
click at [386, 62] on button "Stop Recording" at bounding box center [386, 58] width 178 height 18
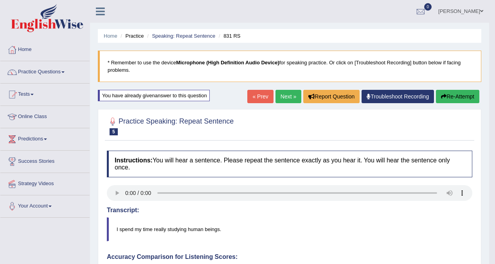
drag, startPoint x: 450, startPoint y: 89, endPoint x: 447, endPoint y: 94, distance: 6.5
click at [448, 91] on div "Home Practice Speaking: Repeat Sentence 831 RS * Remember to use the device Mic…" at bounding box center [290, 264] width 400 height 528
click at [446, 96] on button "Re-Attempt" at bounding box center [457, 96] width 43 height 13
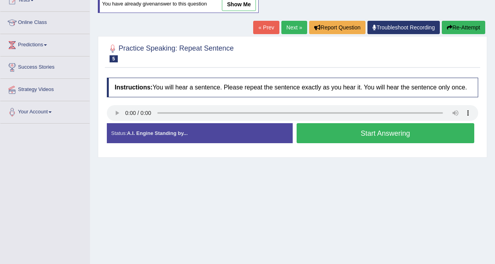
scroll to position [148, 0]
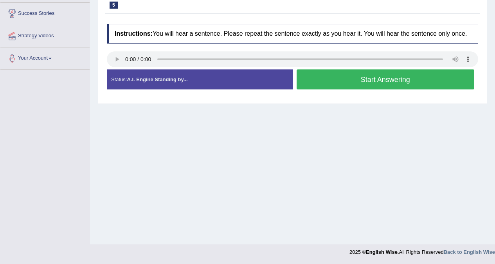
click at [401, 81] on button "Start Answering" at bounding box center [386, 79] width 178 height 20
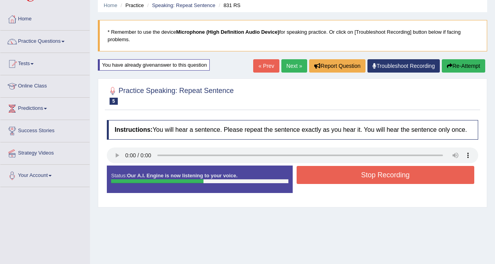
scroll to position [30, 0]
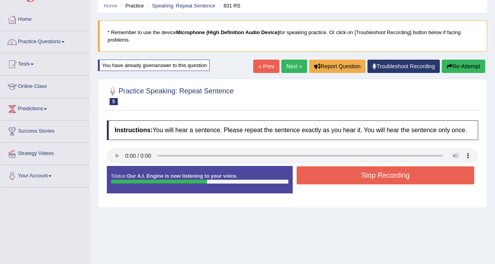
click at [462, 62] on button "Re-Attempt" at bounding box center [463, 66] width 43 height 13
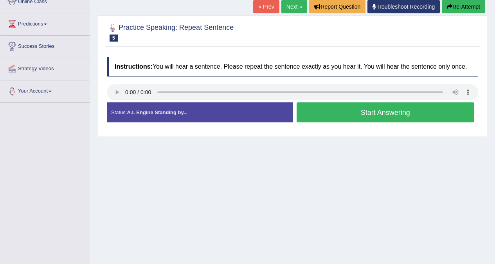
scroll to position [148, 0]
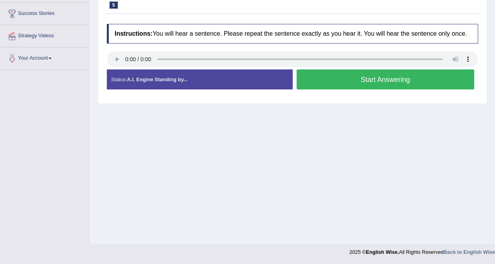
click at [400, 79] on button "Start Answering" at bounding box center [386, 79] width 178 height 20
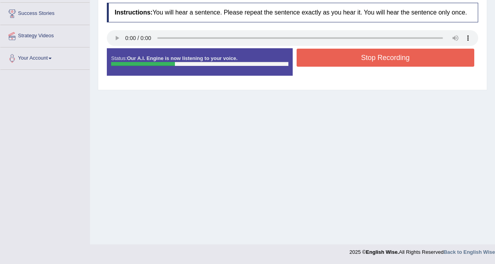
scroll to position [30, 0]
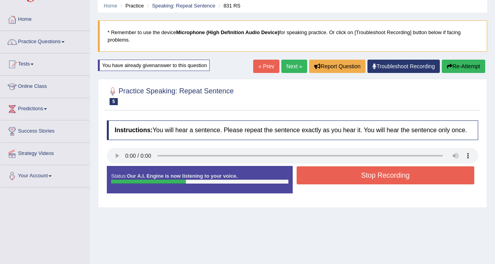
click at [460, 64] on button "Re-Attempt" at bounding box center [463, 66] width 43 height 13
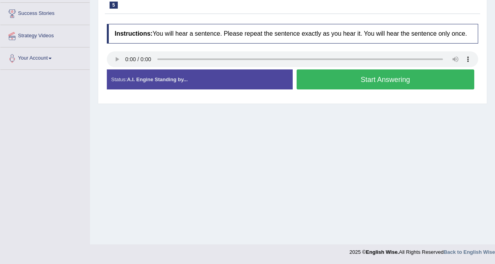
click at [389, 80] on button "Start Answering" at bounding box center [386, 79] width 178 height 20
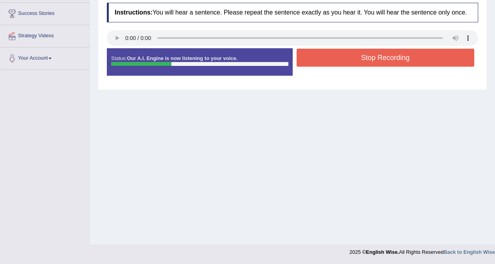
click at [390, 60] on button "Stop Recording" at bounding box center [386, 58] width 178 height 18
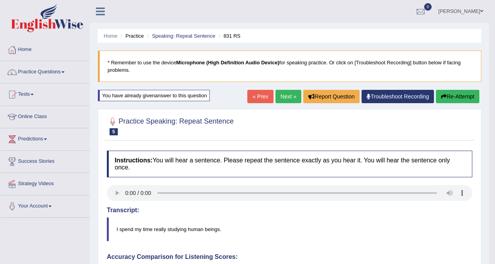
click at [457, 96] on button "Re-Attempt" at bounding box center [457, 96] width 43 height 13
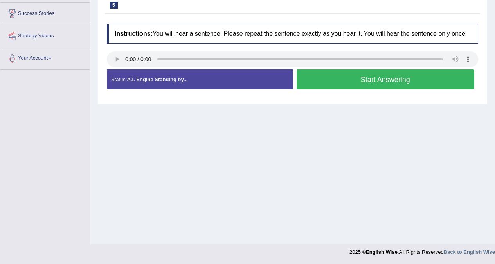
click at [429, 83] on button "Start Answering" at bounding box center [386, 79] width 178 height 20
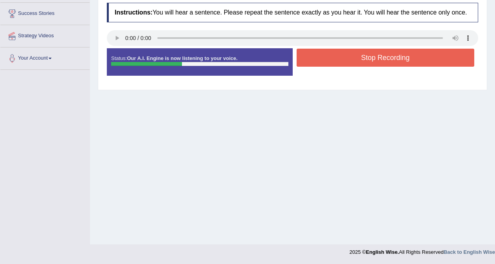
click at [430, 61] on button "Stop Recording" at bounding box center [386, 58] width 178 height 18
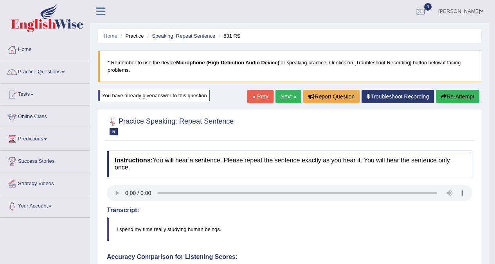
click at [442, 97] on icon "button" at bounding box center [443, 96] width 5 height 5
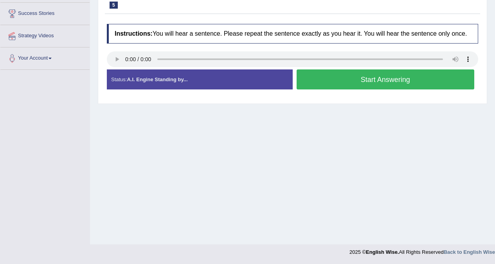
click at [427, 79] on button "Start Answering" at bounding box center [386, 79] width 178 height 20
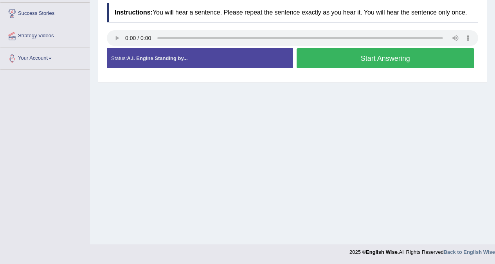
scroll to position [148, 0]
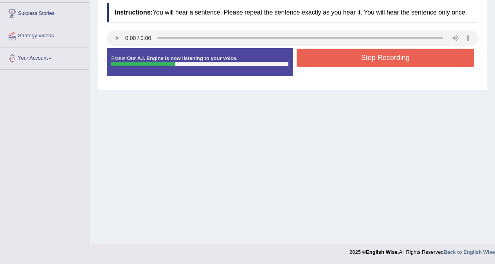
click at [433, 60] on button "Stop Recording" at bounding box center [386, 58] width 178 height 18
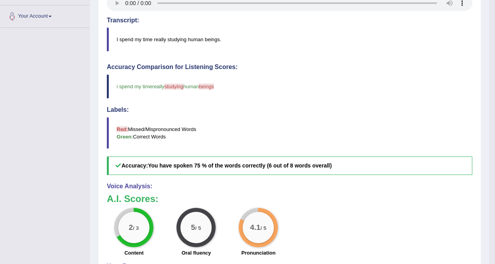
scroll to position [49, 0]
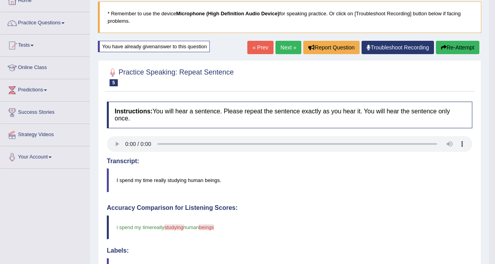
click at [458, 49] on button "Re-Attempt" at bounding box center [457, 47] width 43 height 13
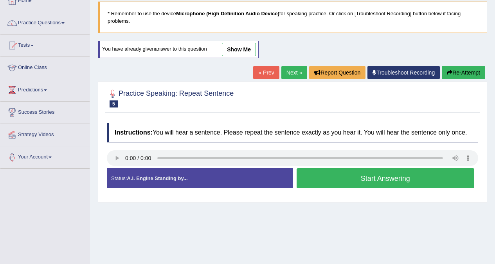
click at [363, 179] on button "Start Answering" at bounding box center [386, 178] width 178 height 20
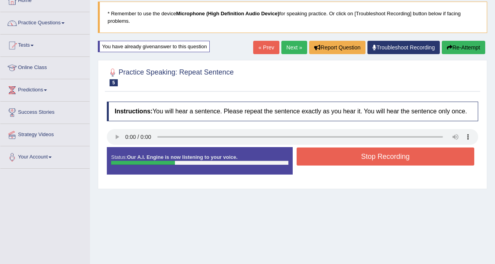
click at [390, 151] on button "Stop Recording" at bounding box center [386, 156] width 178 height 18
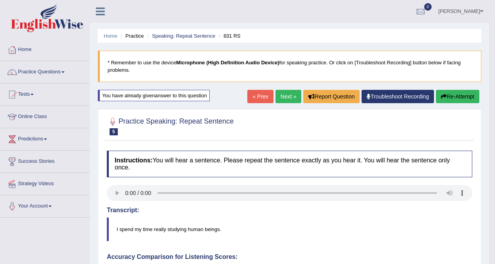
click at [451, 92] on button "Re-Attempt" at bounding box center [457, 96] width 43 height 13
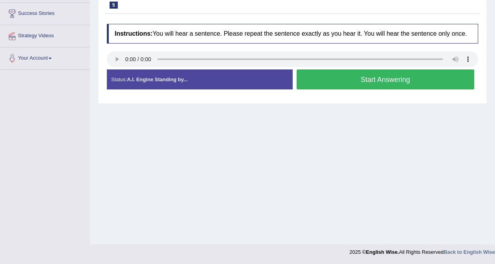
click at [376, 82] on button "Start Answering" at bounding box center [386, 79] width 178 height 20
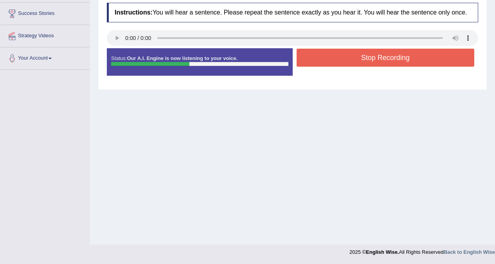
click at [430, 55] on button "Stop Recording" at bounding box center [386, 58] width 178 height 18
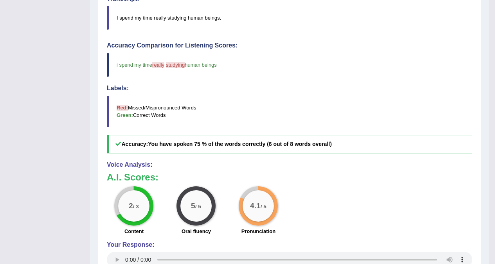
scroll to position [49, 0]
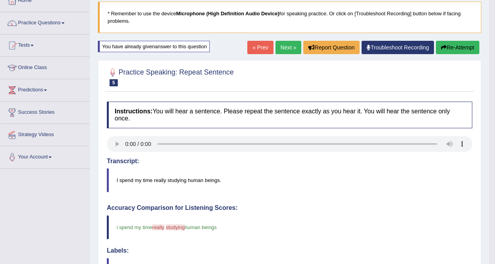
click at [286, 47] on link "Next »" at bounding box center [289, 47] width 26 height 13
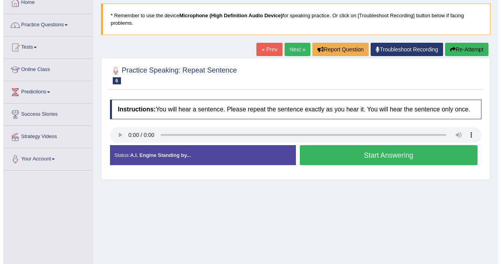
scroll to position [39, 0]
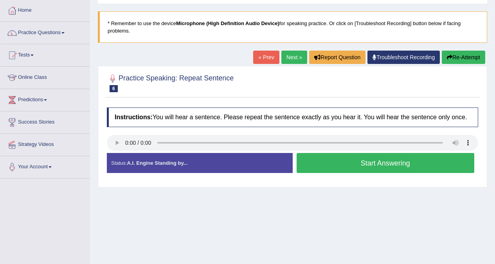
click at [333, 164] on button "Start Answering" at bounding box center [386, 163] width 178 height 20
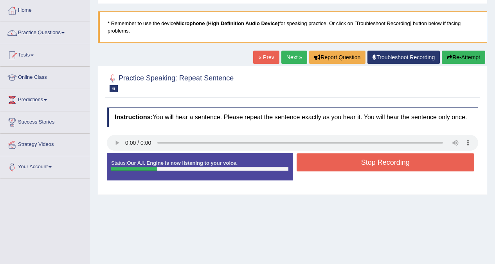
click at [348, 166] on button "Stop Recording" at bounding box center [386, 162] width 178 height 18
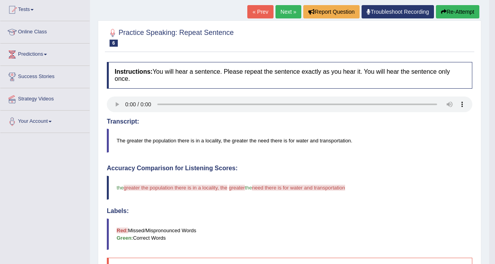
scroll to position [84, 0]
